Goal: Information Seeking & Learning: Learn about a topic

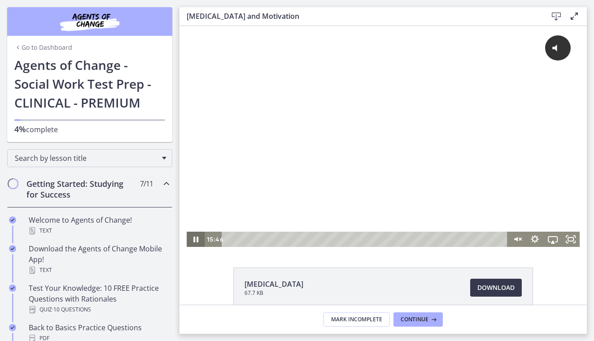
click at [190, 239] on icon "Pause" at bounding box center [196, 239] width 18 height 15
click at [194, 235] on icon "Play Video" at bounding box center [196, 239] width 18 height 15
click at [521, 241] on icon "Unmute" at bounding box center [517, 239] width 18 height 15
click at [522, 241] on g "Mute" at bounding box center [523, 239] width 3 height 8
click at [521, 241] on icon "Unmute" at bounding box center [517, 239] width 18 height 15
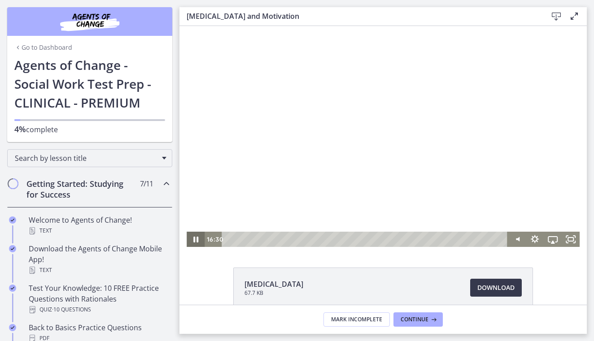
click at [196, 238] on icon "Pause" at bounding box center [196, 239] width 18 height 15
click at [196, 240] on icon "Play Video" at bounding box center [196, 240] width 5 height 8
click at [196, 241] on icon "Pause" at bounding box center [196, 240] width 22 height 18
click at [196, 244] on icon "Play Video" at bounding box center [196, 239] width 18 height 15
click at [196, 244] on icon "Pause" at bounding box center [196, 239] width 18 height 15
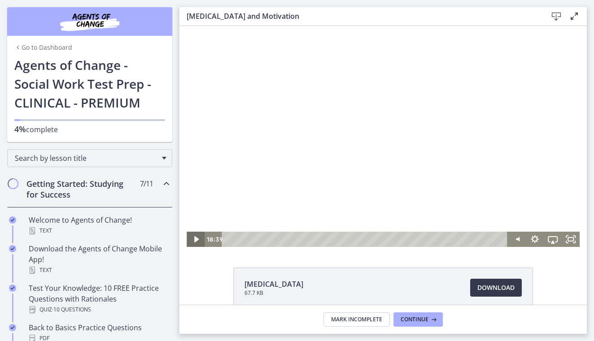
click at [196, 244] on icon "Play Video" at bounding box center [196, 239] width 18 height 15
click at [194, 241] on icon "Pause" at bounding box center [195, 240] width 5 height 6
click at [197, 235] on icon "Play Video" at bounding box center [197, 240] width 22 height 18
click at [197, 240] on icon "Pause" at bounding box center [195, 240] width 5 height 6
click at [197, 240] on icon "Play Video" at bounding box center [196, 239] width 4 height 6
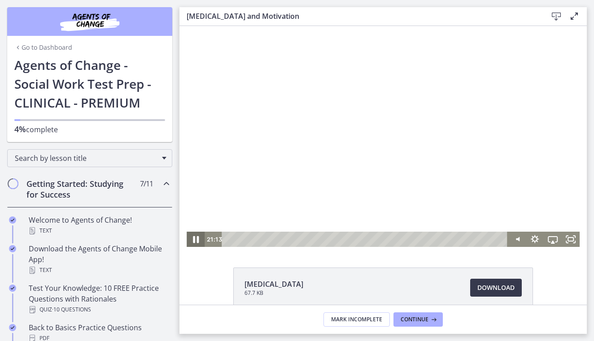
click at [197, 241] on icon "Pause" at bounding box center [196, 239] width 6 height 7
click at [196, 239] on icon "Play Video" at bounding box center [196, 239] width 4 height 6
click at [197, 238] on icon "Pause" at bounding box center [195, 240] width 5 height 6
click at [197, 238] on icon "Play Video" at bounding box center [196, 239] width 4 height 6
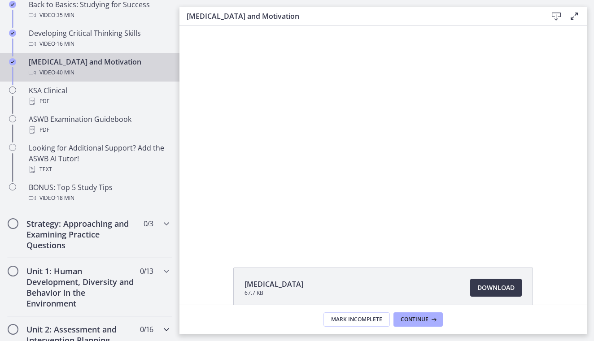
scroll to position [363, 0]
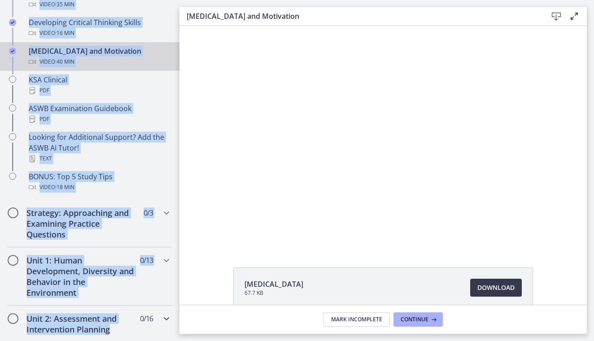
drag, startPoint x: 177, startPoint y: 204, endPoint x: 132, endPoint y: 331, distance: 135.1
click at [132, 331] on div "Getting Started: Studying for Success 7 / 11 Completed Welcome to Agents of Cha…" at bounding box center [89, 277] width 179 height 939
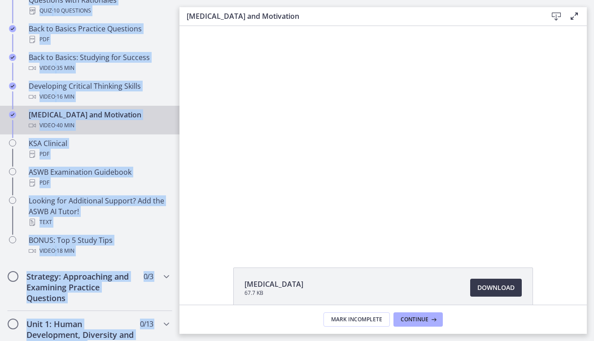
scroll to position [305, 0]
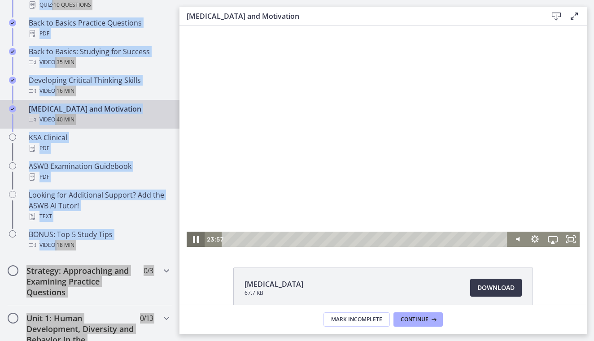
click at [193, 237] on icon "Pause" at bounding box center [196, 239] width 6 height 7
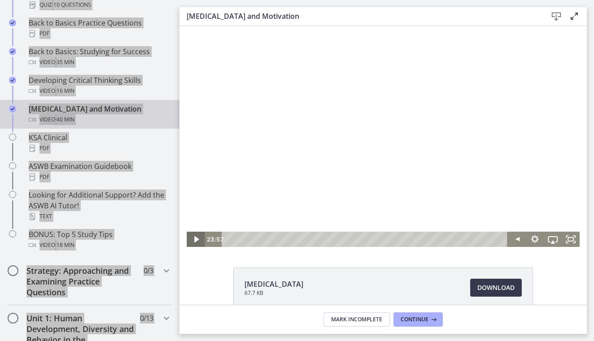
click at [195, 241] on icon "Play Video" at bounding box center [196, 239] width 4 height 6
click at [195, 241] on icon "Pause" at bounding box center [196, 239] width 18 height 15
click at [198, 238] on icon "Play Video" at bounding box center [196, 239] width 18 height 15
click at [192, 240] on icon "Pause" at bounding box center [196, 240] width 22 height 18
click at [197, 238] on icon "Play Video" at bounding box center [197, 240] width 22 height 18
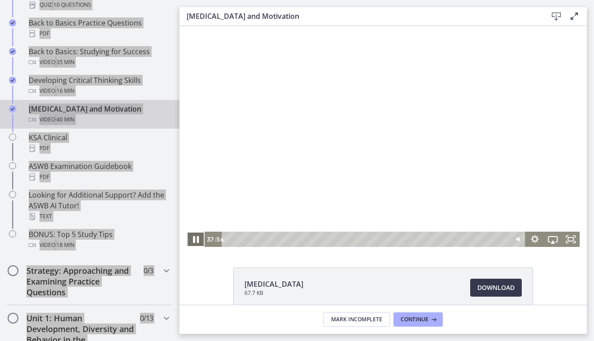
click at [197, 239] on icon "Pause" at bounding box center [196, 239] width 6 height 7
click at [195, 243] on icon "Play Video" at bounding box center [197, 240] width 22 height 18
click at [195, 243] on icon "Pause" at bounding box center [196, 240] width 22 height 18
click at [195, 243] on icon "Play Video" at bounding box center [197, 240] width 22 height 18
click at [199, 240] on icon "Pause" at bounding box center [196, 240] width 22 height 18
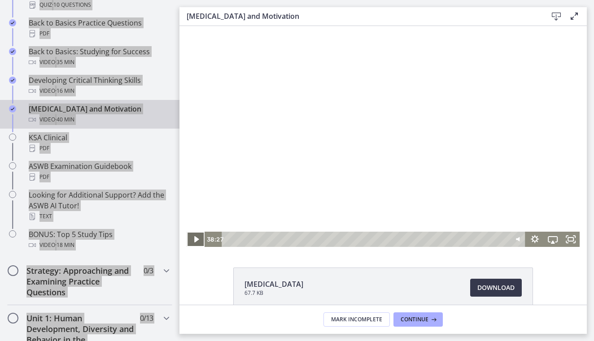
click at [194, 236] on icon "Play Video" at bounding box center [196, 239] width 18 height 15
click at [199, 242] on icon "Pause" at bounding box center [196, 240] width 22 height 18
click at [197, 241] on icon "Play Video" at bounding box center [196, 240] width 5 height 8
click at [191, 237] on icon "Pause" at bounding box center [196, 239] width 18 height 15
click at [196, 244] on icon "Play Video" at bounding box center [196, 239] width 18 height 15
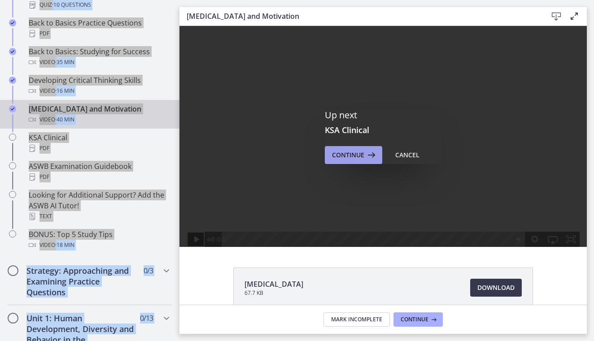
click at [347, 157] on span "Continue" at bounding box center [348, 155] width 32 height 11
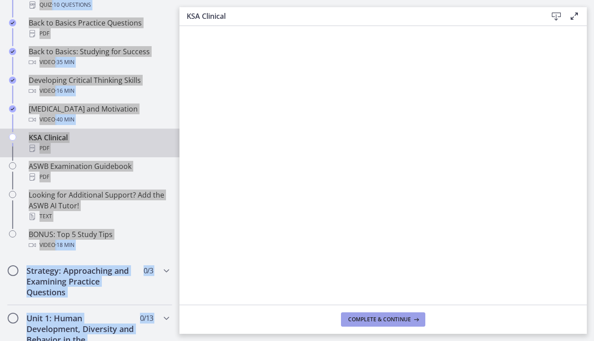
click at [368, 318] on span "Complete & continue" at bounding box center [379, 319] width 63 height 7
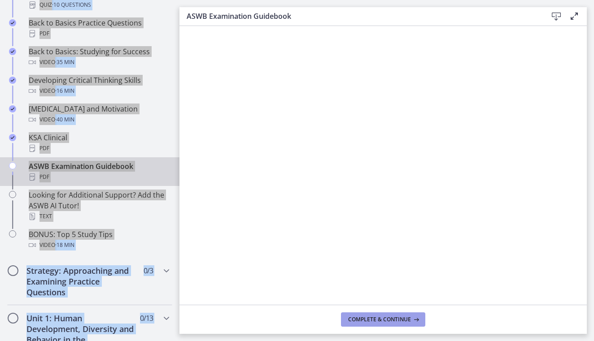
click at [366, 317] on span "Complete & continue" at bounding box center [379, 319] width 63 height 7
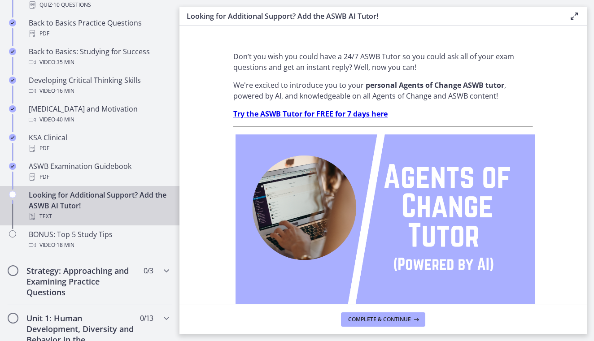
click at [567, 129] on section "Don’t you wish you could have a 24/7 ASWB Tutor so you could ask all of your ex…" at bounding box center [382, 165] width 407 height 279
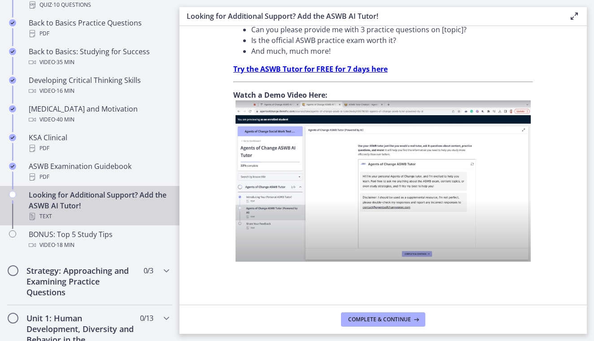
scroll to position [327, 0]
click at [397, 319] on span "Complete & continue" at bounding box center [379, 319] width 63 height 7
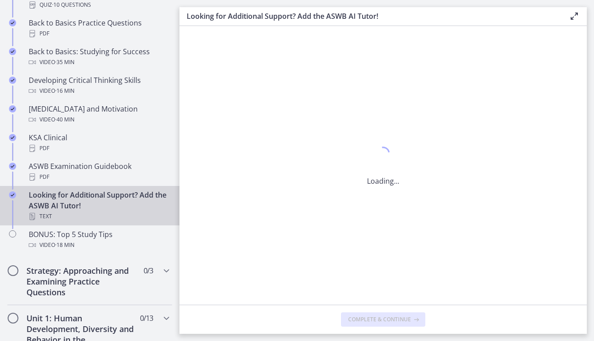
scroll to position [0, 0]
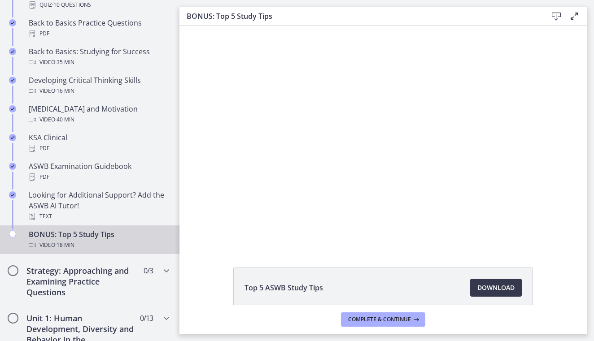
drag, startPoint x: 182, startPoint y: 128, endPoint x: 170, endPoint y: 114, distance: 18.8
click at [179, 114] on html "Click for sound @keyframes VOLUME_SMALL_WAVE_FLASH { 0% { opacity: 0; } 33% { o…" at bounding box center [382, 136] width 407 height 221
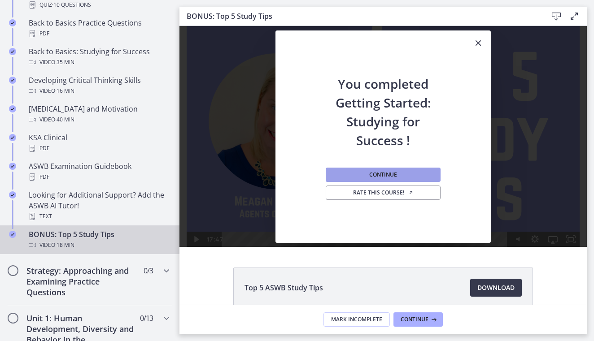
click at [362, 175] on button "Continue" at bounding box center [383, 175] width 115 height 14
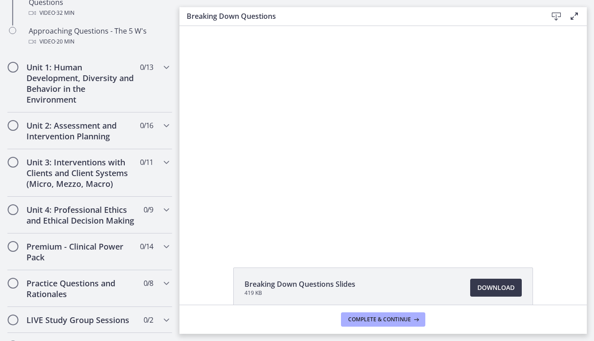
click at [309, 146] on div at bounding box center [383, 136] width 393 height 221
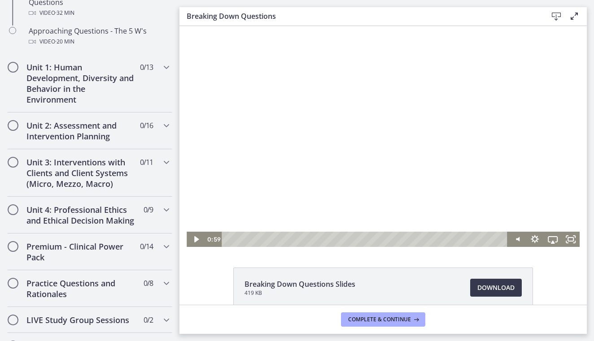
click at [309, 146] on div at bounding box center [383, 136] width 393 height 221
click at [194, 240] on icon "Pause" at bounding box center [195, 240] width 5 height 6
click at [198, 244] on icon "Play Video" at bounding box center [197, 240] width 22 height 18
click at [192, 238] on icon "Pause" at bounding box center [196, 239] width 18 height 15
click at [192, 239] on icon "Play Video" at bounding box center [197, 240] width 22 height 18
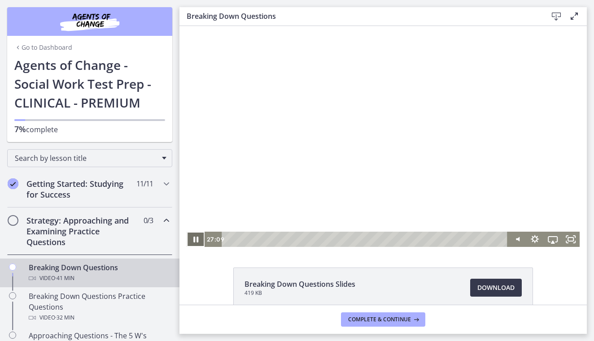
scroll to position [305, 0]
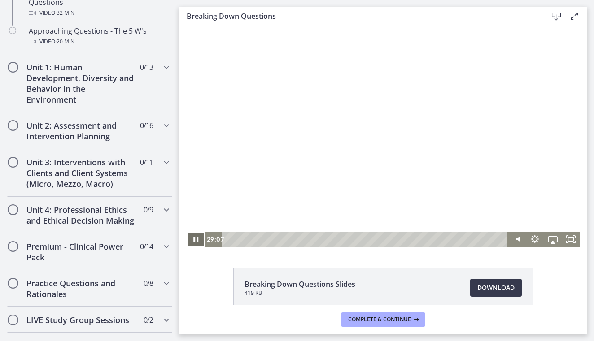
click at [192, 240] on icon "Pause" at bounding box center [196, 239] width 18 height 15
